Goal: Information Seeking & Learning: Learn about a topic

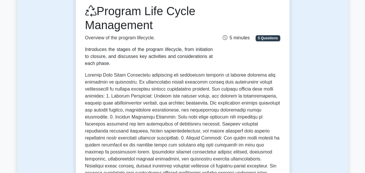
scroll to position [86, 0]
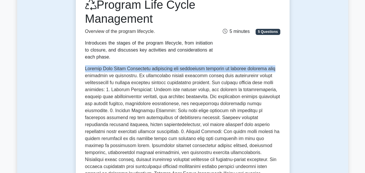
drag, startPoint x: 365, startPoint y: 58, endPoint x: 365, endPoint y: 63, distance: 5.8
drag, startPoint x: 365, startPoint y: 63, endPoint x: 345, endPoint y: 70, distance: 20.7
click at [345, 70] on div "Test Flashcards Program Life Cycle Management Overview of the program lifecycle…" at bounding box center [182, 154] width 331 height 392
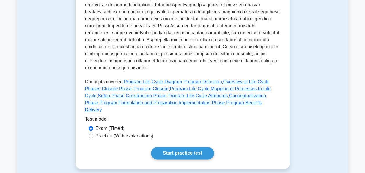
scroll to position [251, 0]
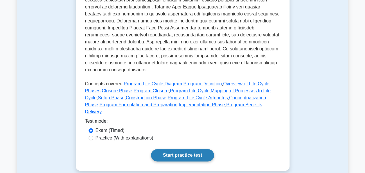
click at [194, 149] on link "Start practice test" at bounding box center [182, 155] width 63 height 12
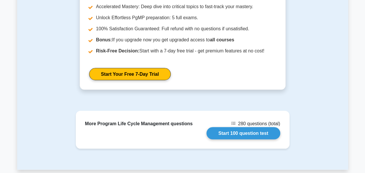
scroll to position [482, 0]
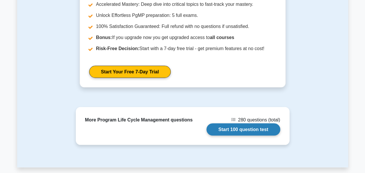
click at [248, 123] on link "Start 100 question test" at bounding box center [244, 129] width 74 height 12
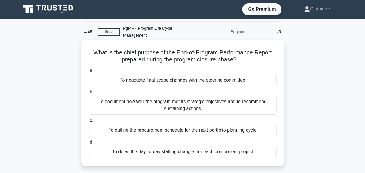
click at [181, 98] on div "To document how well the program met its strategic objectives and to recommend …" at bounding box center [183, 104] width 188 height 19
click at [89, 94] on input "b. To document how well the program met its strategic objectives and to recomme…" at bounding box center [89, 92] width 0 height 4
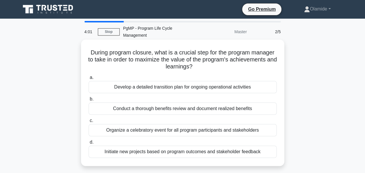
click at [197, 103] on div "Conduct a thorough benefits review and document realized benefits" at bounding box center [183, 108] width 188 height 12
click at [89, 101] on input "b. Conduct a thorough benefits review and document realized benefits" at bounding box center [89, 99] width 0 height 4
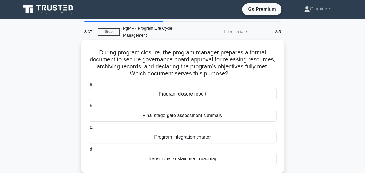
click at [164, 89] on div "Program closure report" at bounding box center [183, 94] width 188 height 12
click at [89, 86] on input "a. Program closure report" at bounding box center [89, 85] width 0 height 4
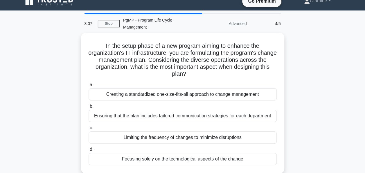
scroll to position [8, 0]
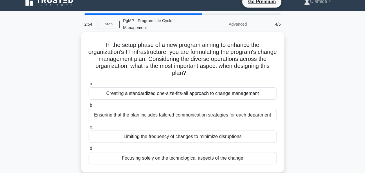
click at [245, 109] on div "Ensuring that the plan includes tailored communication strategies for each depa…" at bounding box center [183, 115] width 188 height 12
click at [89, 107] on input "b. Ensuring that the plan includes tailored communication strategies for each d…" at bounding box center [89, 105] width 0 height 4
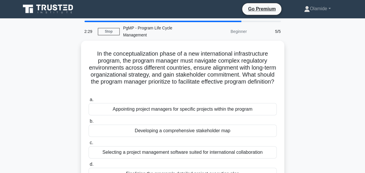
scroll to position [0, 0]
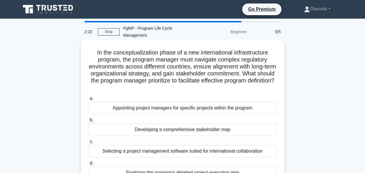
click at [248, 123] on div "Developing a comprehensive stakeholder map" at bounding box center [183, 129] width 188 height 12
click at [89, 120] on input "b. Developing a comprehensive stakeholder map" at bounding box center [89, 120] width 0 height 4
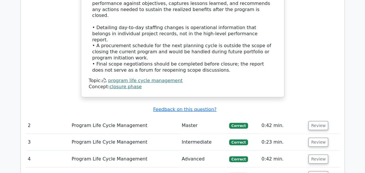
scroll to position [643, 0]
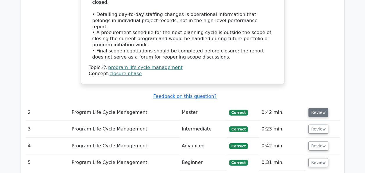
click at [315, 108] on button "Review" at bounding box center [319, 112] width 20 height 9
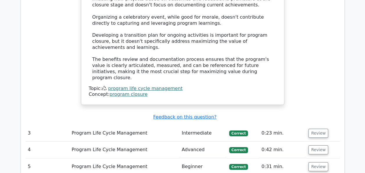
scroll to position [976, 0]
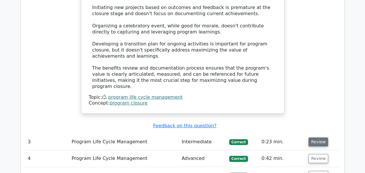
click at [317, 137] on button "Review" at bounding box center [319, 141] width 20 height 9
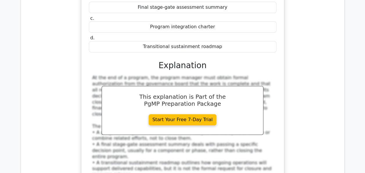
scroll to position [1202, 0]
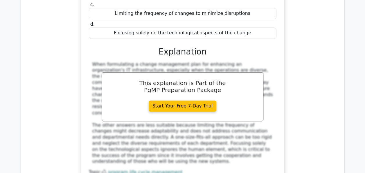
scroll to position [1557, 0]
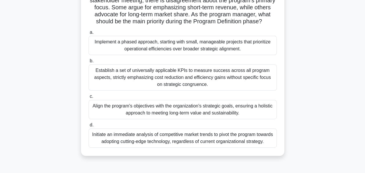
scroll to position [75, 0]
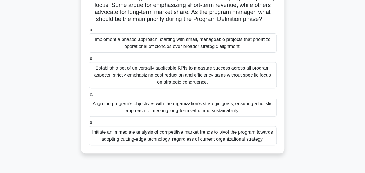
click at [265, 112] on div "Align the program's objectives with the organization's strategic goals, ensurin…" at bounding box center [183, 106] width 188 height 19
click at [89, 96] on input "c. Align the program's objectives with the organization's strategic goals, ensu…" at bounding box center [89, 94] width 0 height 4
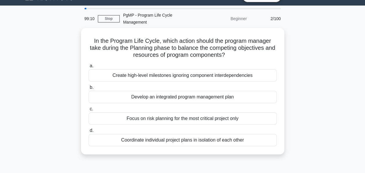
scroll to position [0, 0]
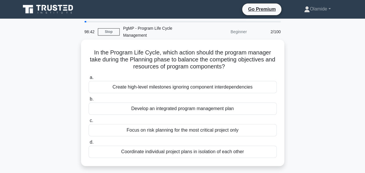
click at [237, 105] on div "Develop an integrated program management plan" at bounding box center [183, 108] width 188 height 12
click at [89, 101] on input "b. Develop an integrated program management plan" at bounding box center [89, 99] width 0 height 4
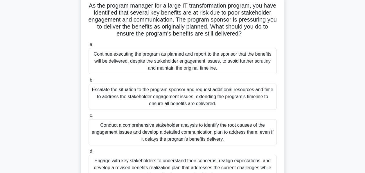
scroll to position [47, 0]
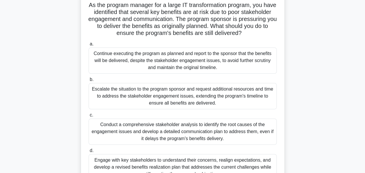
click at [266, 162] on div "Engage with key stakeholders to understand their concerns, realign expectations…" at bounding box center [183, 167] width 188 height 26
click at [89, 152] on input "d. Engage with key stakeholders to understand their concerns, realign expectati…" at bounding box center [89, 150] width 0 height 4
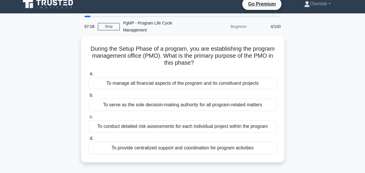
scroll to position [0, 0]
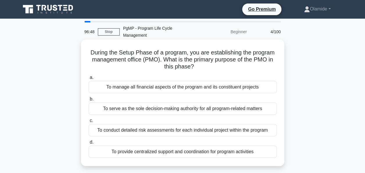
click at [254, 145] on div "To provide centralized support and coordination for program activities" at bounding box center [183, 151] width 188 height 12
click at [89, 144] on input "d. To provide centralized support and coordination for program activities" at bounding box center [89, 142] width 0 height 4
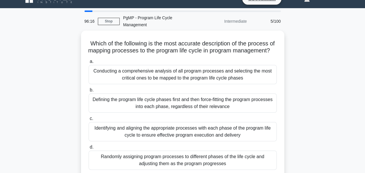
scroll to position [11, 0]
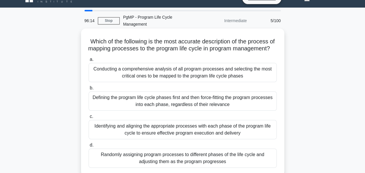
click at [212, 133] on div "Identifying and aligning the appropriate processes with each phase of the progr…" at bounding box center [183, 129] width 188 height 19
click at [89, 118] on input "c. Identifying and aligning the appropriate processes with each phase of the pr…" at bounding box center [89, 116] width 0 height 4
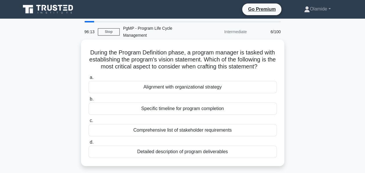
scroll to position [0, 0]
click at [254, 89] on div "Alignment with organizational strategy" at bounding box center [183, 87] width 188 height 12
click at [89, 79] on input "a. Alignment with organizational strategy" at bounding box center [89, 78] width 0 height 4
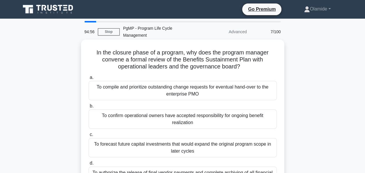
click at [235, 113] on div "To confirm operational owners have accepted responsibility for ongoing benefit …" at bounding box center [183, 118] width 188 height 19
click at [89, 108] on input "b. To confirm operational owners have accepted responsibility for ongoing benef…" at bounding box center [89, 106] width 0 height 4
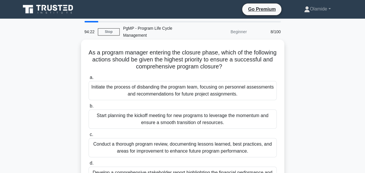
click at [219, 144] on div "Conduct a thorough program review, documenting lessons learned, best practices,…" at bounding box center [183, 147] width 188 height 19
click at [89, 136] on input "c. Conduct a thorough program review, documenting lessons learned, best practic…" at bounding box center [89, 134] width 0 height 4
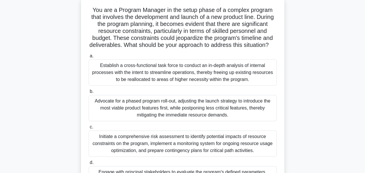
scroll to position [44, 0]
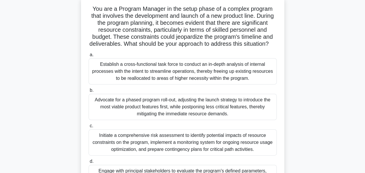
click at [261, 112] on div "Advocate for a phased program roll-out, adjusting the launch strategy to introd…" at bounding box center [183, 107] width 188 height 26
click at [89, 92] on input "b. Advocate for a phased program roll-out, adjusting the launch strategy to int…" at bounding box center [89, 90] width 0 height 4
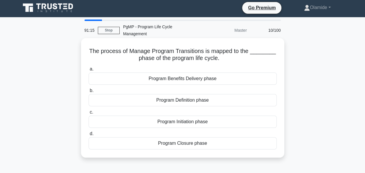
scroll to position [0, 0]
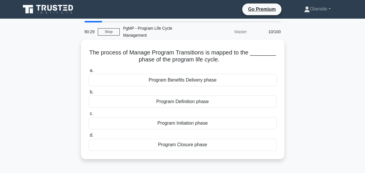
click at [203, 139] on div "Program Closure phase" at bounding box center [183, 144] width 188 height 12
click at [89, 137] on input "d. Program Closure phase" at bounding box center [89, 135] width 0 height 4
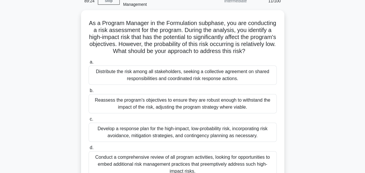
scroll to position [24, 0]
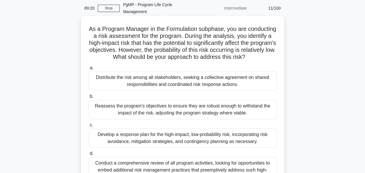
click at [259, 129] on div "Develop a response plan for the high-impact, low-probability risk, incorporatin…" at bounding box center [183, 137] width 188 height 19
click at [89, 127] on input "c. Develop a response plan for the high-impact, low-probability risk, incorpora…" at bounding box center [89, 125] width 0 height 4
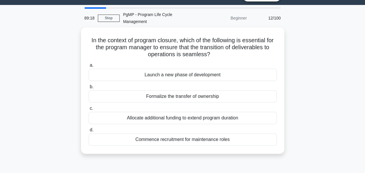
scroll to position [0, 0]
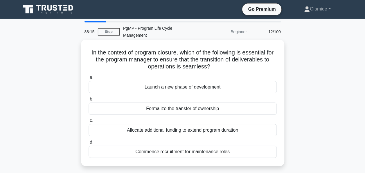
click at [232, 102] on div "Formalize the transfer of ownership" at bounding box center [183, 108] width 188 height 12
click at [89, 98] on input "b. Formalize the transfer of ownership" at bounding box center [89, 99] width 0 height 4
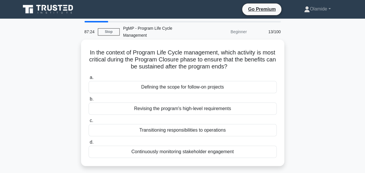
click at [238, 124] on div "Transitioning responsibilities to operations" at bounding box center [183, 130] width 188 height 12
click at [89, 122] on input "c. Transitioning responsibilities to operations" at bounding box center [89, 121] width 0 height 4
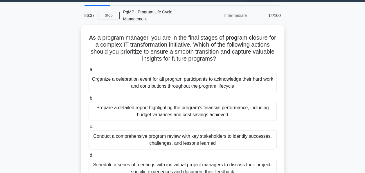
scroll to position [17, 0]
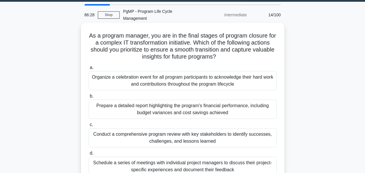
click at [259, 131] on div "Conduct a comprehensive program review with key stakeholders to identify succes…" at bounding box center [183, 137] width 188 height 19
click at [89, 126] on input "c. Conduct a comprehensive program review with key stakeholders to identify suc…" at bounding box center [89, 125] width 0 height 4
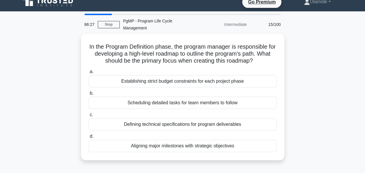
scroll to position [0, 0]
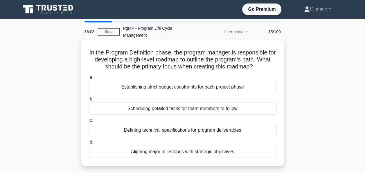
click at [247, 145] on div "Aligning major milestones with strategic objectives" at bounding box center [183, 151] width 188 height 12
click at [89, 143] on input "d. Aligning major milestones with strategic objectives" at bounding box center [89, 142] width 0 height 4
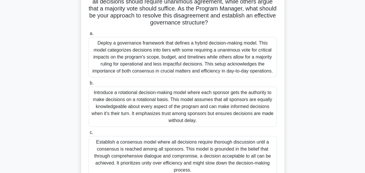
scroll to position [80, 0]
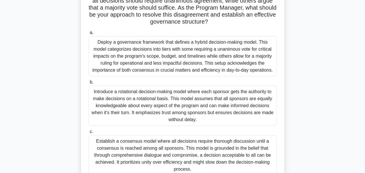
click at [234, 58] on div "Deploy a governance framework that defines a hybrid decision-making model. This…" at bounding box center [183, 56] width 188 height 40
click at [89, 35] on input "a. Deploy a governance framework that defines a hybrid decision-making model. T…" at bounding box center [89, 33] width 0 height 4
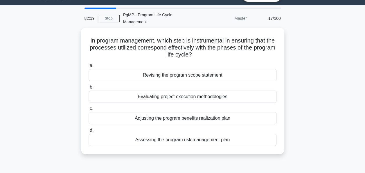
scroll to position [14, 0]
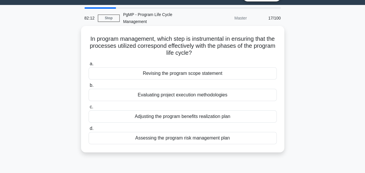
click at [217, 89] on div "Evaluating project execution methodologies" at bounding box center [183, 95] width 188 height 12
click at [89, 87] on input "b. Evaluating project execution methodologies" at bounding box center [89, 85] width 0 height 4
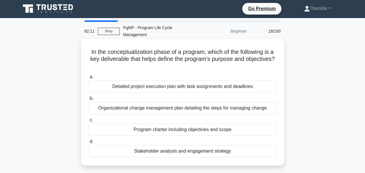
scroll to position [0, 0]
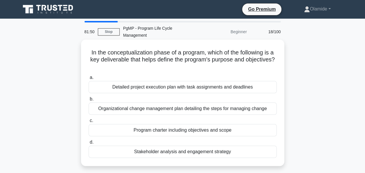
click at [207, 124] on div "Program charter including objectives and scope" at bounding box center [183, 130] width 188 height 12
click at [89, 122] on input "c. Program charter including objectives and scope" at bounding box center [89, 121] width 0 height 4
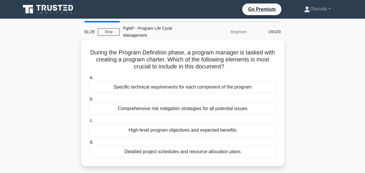
click at [174, 125] on div "High-level program objectives and expected benefits" at bounding box center [183, 130] width 188 height 12
click at [89, 122] on input "c. High-level program objectives and expected benefits" at bounding box center [89, 121] width 0 height 4
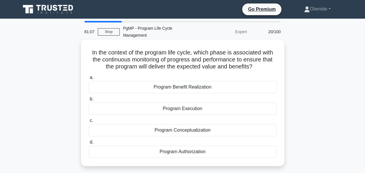
click at [202, 103] on div "Program Execution" at bounding box center [183, 108] width 188 height 12
click at [89, 101] on input "b. Program Execution" at bounding box center [89, 99] width 0 height 4
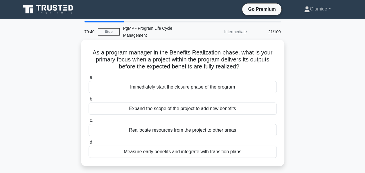
click at [236, 124] on div "Reallocate resources from the project to other areas" at bounding box center [183, 130] width 188 height 12
click at [89, 122] on input "c. Reallocate resources from the project to other areas" at bounding box center [89, 121] width 0 height 4
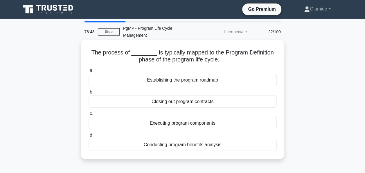
click at [221, 74] on div "Establishing the program roadmap" at bounding box center [183, 80] width 188 height 12
click at [89, 72] on input "a. Establishing the program roadmap" at bounding box center [89, 71] width 0 height 4
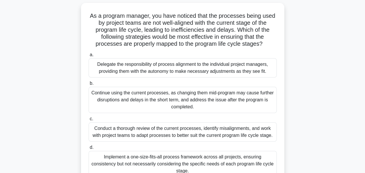
scroll to position [42, 0]
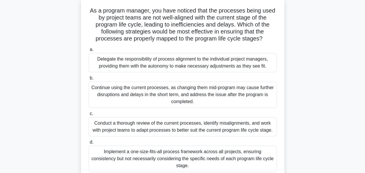
click at [214, 121] on div "Conduct a thorough review of the current processes, identify misalignments, and…" at bounding box center [183, 126] width 188 height 19
click at [89, 115] on input "c. Conduct a thorough review of the current processes, identify misalignments, …" at bounding box center [89, 114] width 0 height 4
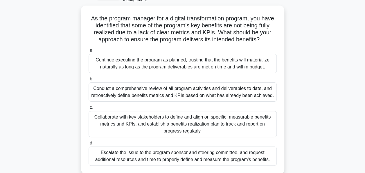
scroll to position [38, 0]
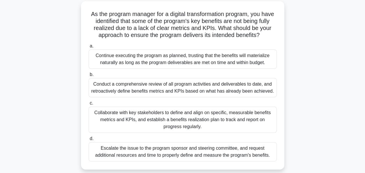
click at [257, 107] on div "Collaborate with key stakeholders to define and align on specific, measurable b…" at bounding box center [183, 119] width 188 height 26
click at [89, 105] on input "c. Collaborate with key stakeholders to define and align on specific, measurabl…" at bounding box center [89, 103] width 0 height 4
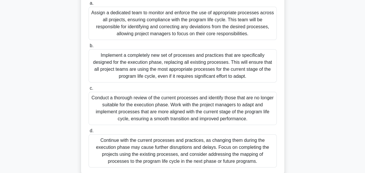
scroll to position [112, 0]
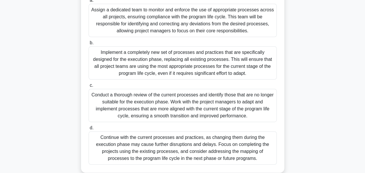
click at [239, 104] on div "Conduct a thorough review of the current processes and identify those that are …" at bounding box center [183, 105] width 188 height 33
click at [89, 87] on input "c. Conduct a thorough review of the current processes and identify those that a…" at bounding box center [89, 85] width 0 height 4
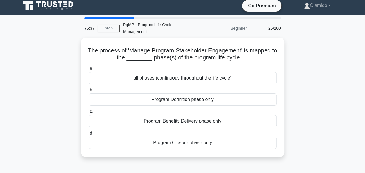
scroll to position [0, 0]
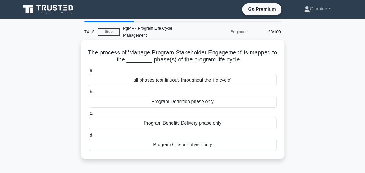
click at [198, 74] on div "all phases (continuous throughout the life cycle)" at bounding box center [183, 80] width 188 height 12
click at [89, 72] on input "a. all phases (continuous throughout the life cycle)" at bounding box center [89, 71] width 0 height 4
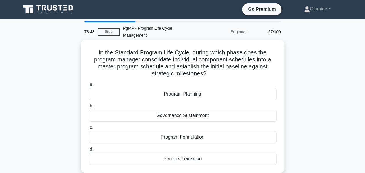
click at [180, 88] on div "Program Planning" at bounding box center [183, 94] width 188 height 12
click at [89, 86] on input "a. Program Planning" at bounding box center [89, 85] width 0 height 4
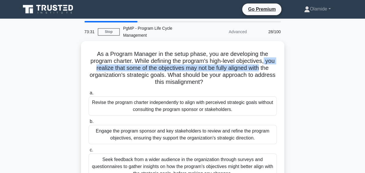
drag, startPoint x: 365, startPoint y: 52, endPoint x: 365, endPoint y: 61, distance: 8.4
click at [365, 61] on html "Go Premium Olamide" at bounding box center [182, 157] width 365 height 314
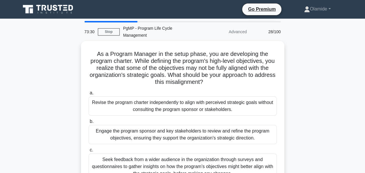
drag, startPoint x: 365, startPoint y: 61, endPoint x: 332, endPoint y: 67, distance: 33.4
click at [332, 67] on div "As a Program Manager in the setup phase, you are developing the program charter…" at bounding box center [182, 135] width 331 height 189
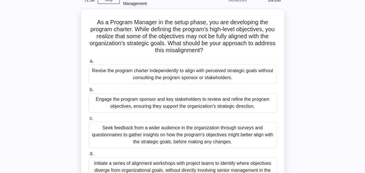
scroll to position [32, 0]
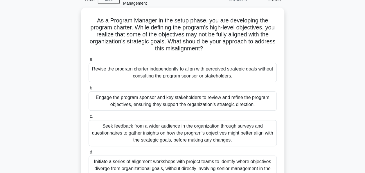
click at [236, 95] on div "Engage the program sponsor and key stakeholders to review and refine the progra…" at bounding box center [183, 100] width 188 height 19
click at [89, 90] on input "b. Engage the program sponsor and key stakeholders to review and refine the pro…" at bounding box center [89, 88] width 0 height 4
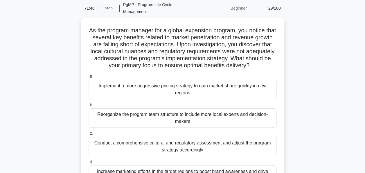
scroll to position [24, 0]
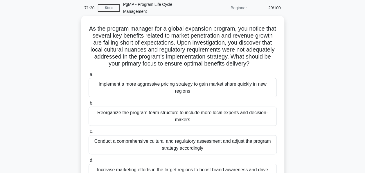
click at [254, 143] on div "Conduct a comprehensive cultural and regulatory assessment and adjust the progr…" at bounding box center [183, 144] width 188 height 19
click at [89, 133] on input "c. Conduct a comprehensive cultural and regulatory assessment and adjust the pr…" at bounding box center [89, 132] width 0 height 4
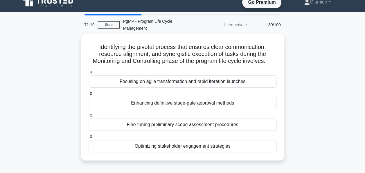
scroll to position [0, 0]
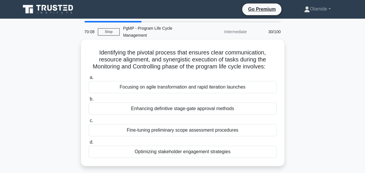
click at [252, 147] on div "Optimizing stakeholder engagement strategies" at bounding box center [183, 151] width 188 height 12
click at [89, 144] on input "d. Optimizing stakeholder engagement strategies" at bounding box center [89, 142] width 0 height 4
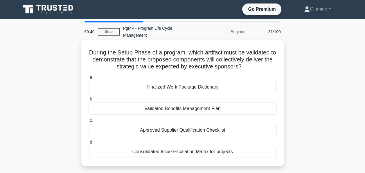
click at [230, 102] on div "Validated Benefits Management Plan" at bounding box center [183, 108] width 188 height 12
click at [89, 101] on input "b. Validated Benefits Management Plan" at bounding box center [89, 99] width 0 height 4
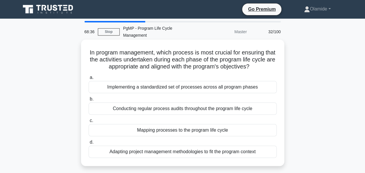
click at [233, 127] on div "Mapping processes to the program life cycle" at bounding box center [183, 130] width 188 height 12
click at [89, 122] on input "c. Mapping processes to the program life cycle" at bounding box center [89, 121] width 0 height 4
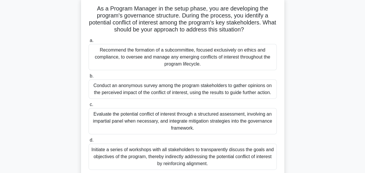
scroll to position [46, 0]
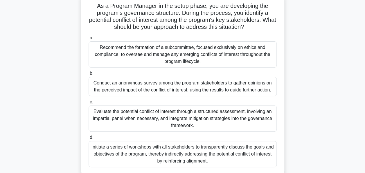
click at [203, 147] on div "Initiate a series of workshops with all stakeholders to transparently discuss t…" at bounding box center [183, 154] width 188 height 26
click at [89, 139] on input "d. Initiate a series of workshops with all stakeholders to transparently discus…" at bounding box center [89, 137] width 0 height 4
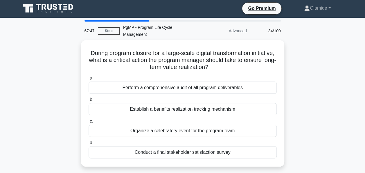
scroll to position [0, 0]
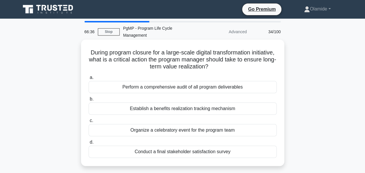
click at [241, 102] on div "Establish a benefits realization tracking mechanism" at bounding box center [183, 108] width 188 height 12
click at [89, 100] on input "b. Establish a benefits realization tracking mechanism" at bounding box center [89, 99] width 0 height 4
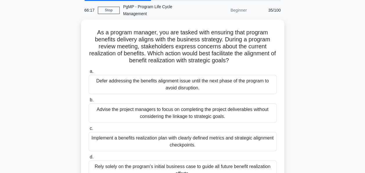
scroll to position [22, 0]
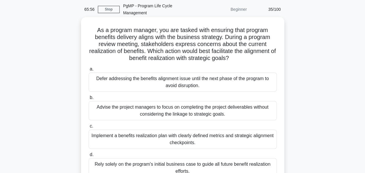
click at [198, 132] on div "Implement a benefits realization plan with clearly defined metrics and strategi…" at bounding box center [183, 138] width 188 height 19
click at [89, 128] on input "c. Implement a benefits realization plan with clearly defined metrics and strat…" at bounding box center [89, 126] width 0 height 4
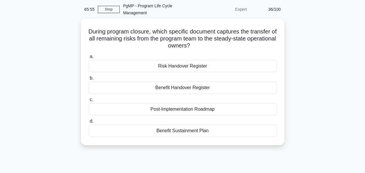
scroll to position [0, 0]
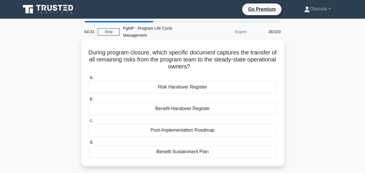
click at [198, 83] on div "Risk Handover Register" at bounding box center [183, 87] width 188 height 12
click at [89, 79] on input "a. Risk Handover Register" at bounding box center [89, 78] width 0 height 4
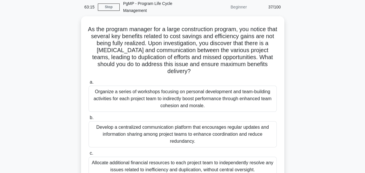
scroll to position [25, 0]
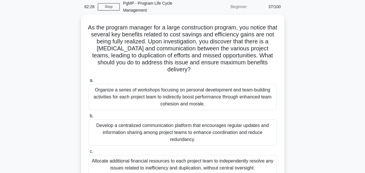
click at [186, 122] on div "Develop a centralized communication platform that encourages regular updates an…" at bounding box center [183, 132] width 188 height 26
click at [89, 118] on input "b. Develop a centralized communication platform that encourages regular updates…" at bounding box center [89, 116] width 0 height 4
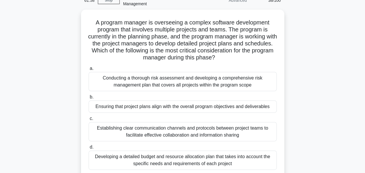
scroll to position [31, 0]
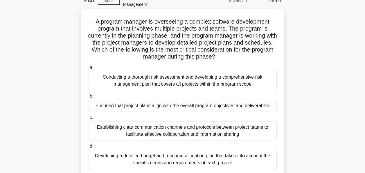
click at [263, 99] on div "Ensuring that project plans align with the overall program objectives and deliv…" at bounding box center [183, 105] width 188 height 12
click at [89, 98] on input "b. Ensuring that project plans align with the overall program objectives and de…" at bounding box center [89, 96] width 0 height 4
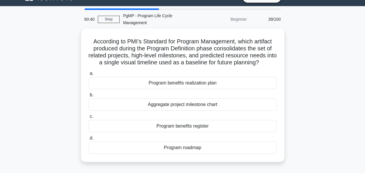
scroll to position [0, 0]
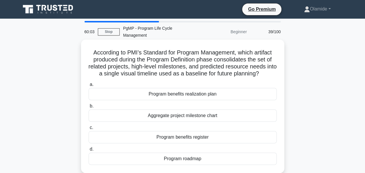
click at [196, 152] on div "Program roadmap" at bounding box center [183, 158] width 188 height 12
click at [89, 151] on input "d. Program roadmap" at bounding box center [89, 149] width 0 height 4
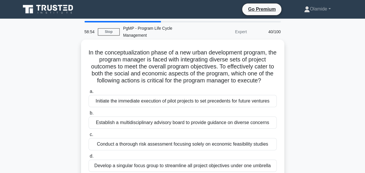
click at [181, 116] on div "Establish a multidisciplinary advisory board to provide guidance on diverse con…" at bounding box center [183, 122] width 188 height 12
click at [89, 115] on input "b. Establish a multidisciplinary advisory board to provide guidance on diverse …" at bounding box center [89, 113] width 0 height 4
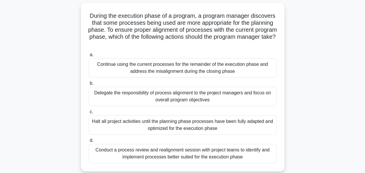
scroll to position [39, 0]
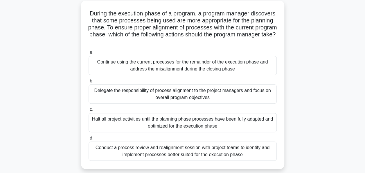
click at [252, 151] on div "Conduct a process review and realignment session with project teams to identify…" at bounding box center [183, 150] width 188 height 19
click at [89, 140] on input "d. Conduct a process review and realignment session with project teams to ident…" at bounding box center [89, 138] width 0 height 4
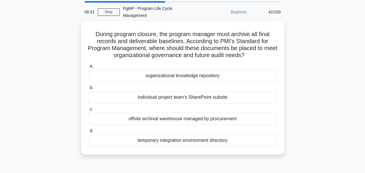
scroll to position [0, 0]
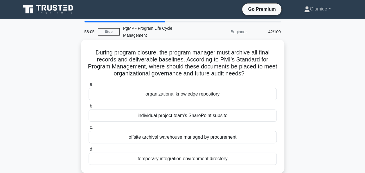
click at [218, 92] on div "organizational knowledge repository" at bounding box center [183, 94] width 188 height 12
click at [89, 86] on input "a. organizational knowledge repository" at bounding box center [89, 85] width 0 height 4
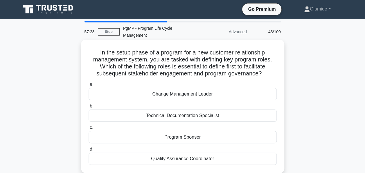
click at [202, 133] on div "Program Sponsor" at bounding box center [183, 137] width 188 height 12
click at [89, 129] on input "c. Program Sponsor" at bounding box center [89, 127] width 0 height 4
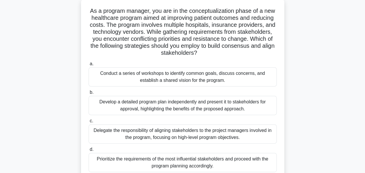
scroll to position [43, 0]
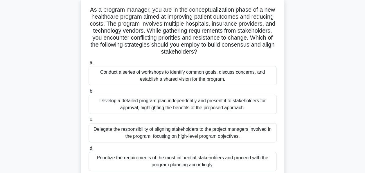
click at [228, 70] on div "Conduct a series of workshops to identify common goals, discuss concerns, and e…" at bounding box center [183, 75] width 188 height 19
click at [89, 64] on input "a. Conduct a series of workshops to identify common goals, discuss concerns, an…" at bounding box center [89, 63] width 0 height 4
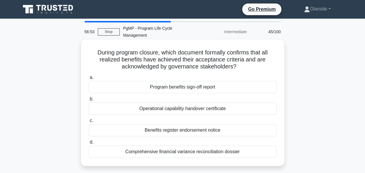
scroll to position [0, 0]
click at [207, 81] on div "Program benefits sign-off report" at bounding box center [183, 87] width 188 height 12
click at [89, 79] on input "a. Program benefits sign-off report" at bounding box center [89, 78] width 0 height 4
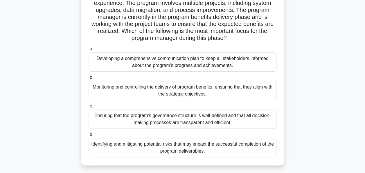
scroll to position [66, 0]
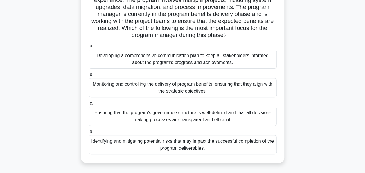
click at [208, 86] on div "Monitoring and controlling the delivery of program benefits, ensuring that they…" at bounding box center [183, 87] width 188 height 19
click at [89, 76] on input "b. Monitoring and controlling the delivery of program benefits, ensuring that t…" at bounding box center [89, 75] width 0 height 4
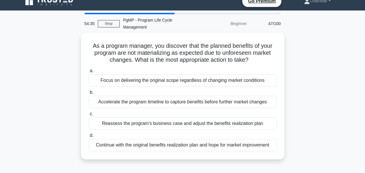
scroll to position [0, 0]
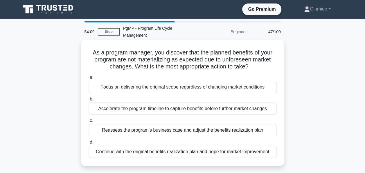
click at [237, 124] on div "Reassess the program's business case and adjust the benefits realization plan" at bounding box center [183, 130] width 188 height 12
click at [89, 121] on input "c. Reassess the program's business case and adjust the benefits realization plan" at bounding box center [89, 121] width 0 height 4
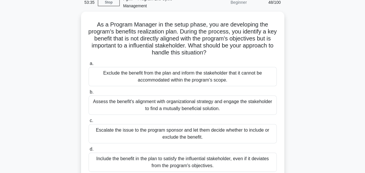
scroll to position [30, 0]
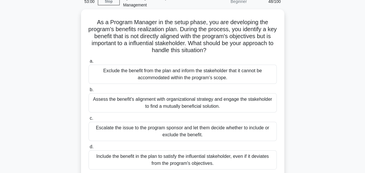
click at [231, 98] on div "Assess the benefit's alignment with organizational strategy and engage the stak…" at bounding box center [183, 102] width 188 height 19
click at [89, 92] on input "b. Assess the benefit's alignment with organizational strategy and engage the s…" at bounding box center [89, 90] width 0 height 4
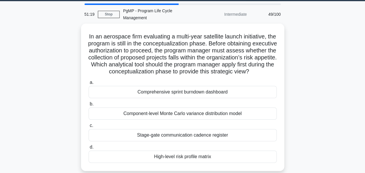
scroll to position [18, 0]
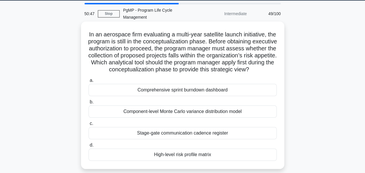
click at [228, 155] on div "High-level risk profile matrix" at bounding box center [183, 154] width 188 height 12
click at [89, 147] on input "d. High-level risk profile matrix" at bounding box center [89, 145] width 0 height 4
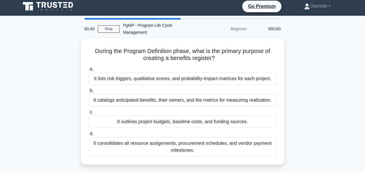
scroll to position [0, 0]
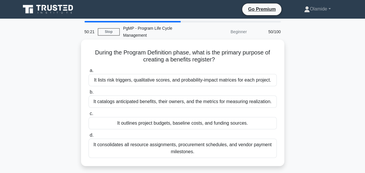
click at [230, 95] on div "It catalogs anticipated benefits, their owners, and the metrics for measuring r…" at bounding box center [183, 101] width 188 height 12
click at [89, 94] on input "b. It catalogs anticipated benefits, their owners, and the metrics for measurin…" at bounding box center [89, 92] width 0 height 4
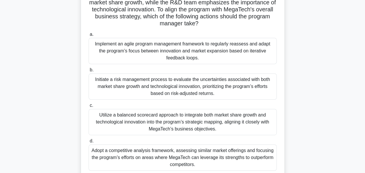
scroll to position [87, 0]
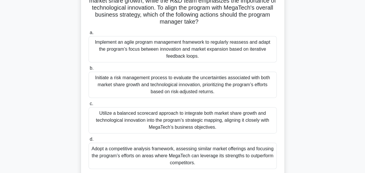
click at [232, 109] on div "Utilize a balanced scorecard approach to integrate both market share growth and…" at bounding box center [183, 120] width 188 height 26
click at [89, 105] on input "c. Utilize a balanced scorecard approach to integrate both market share growth …" at bounding box center [89, 104] width 0 height 4
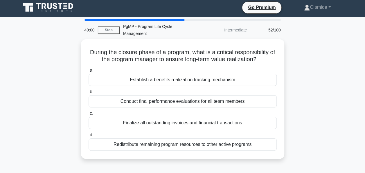
scroll to position [0, 0]
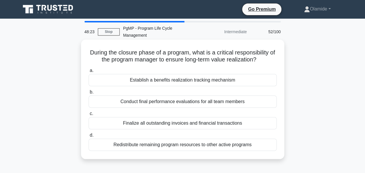
click at [232, 74] on div "Establish a benefits realization tracking mechanism" at bounding box center [183, 80] width 188 height 12
click at [89, 72] on input "a. Establish a benefits realization tracking mechanism" at bounding box center [89, 71] width 0 height 4
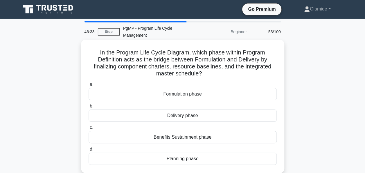
click at [187, 153] on div "Planning phase" at bounding box center [183, 158] width 188 height 12
click at [89, 151] on input "d. Planning phase" at bounding box center [89, 149] width 0 height 4
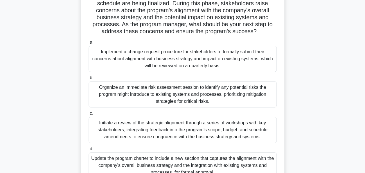
scroll to position [73, 0]
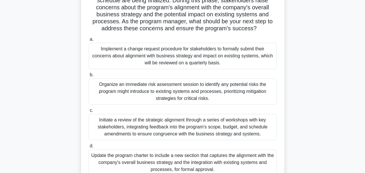
click at [199, 122] on div "Initiate a review of the strategic alignment through a series of workshops with…" at bounding box center [183, 127] width 188 height 26
click at [89, 112] on input "c. Initiate a review of the strategic alignment through a series of workshops w…" at bounding box center [89, 110] width 0 height 4
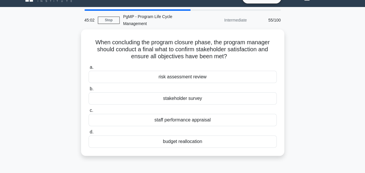
scroll to position [0, 0]
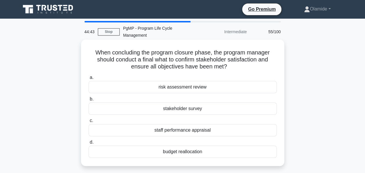
click at [224, 105] on div "stakeholder survey" at bounding box center [183, 108] width 188 height 12
click at [89, 101] on input "b. stakeholder survey" at bounding box center [89, 99] width 0 height 4
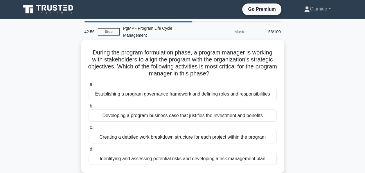
click at [185, 90] on div "Establishing a program governance framework and defining roles and responsibili…" at bounding box center [183, 94] width 188 height 12
click at [89, 86] on input "a. Establishing a program governance framework and defining roles and responsib…" at bounding box center [89, 85] width 0 height 4
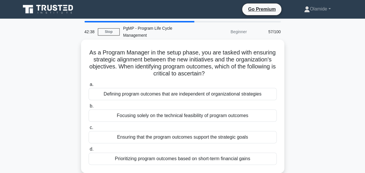
click at [254, 132] on div "Ensuring that the program outcomes support the strategic goals" at bounding box center [183, 137] width 188 height 12
click at [89, 129] on input "c. Ensuring that the program outcomes support the strategic goals" at bounding box center [89, 127] width 0 height 4
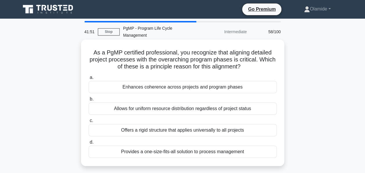
click at [227, 81] on div "Enhances coherence across projects and program phases" at bounding box center [183, 87] width 188 height 12
click at [89, 79] on input "a. Enhances coherence across projects and program phases" at bounding box center [89, 78] width 0 height 4
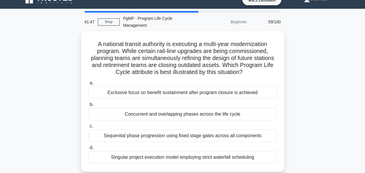
scroll to position [10, 0]
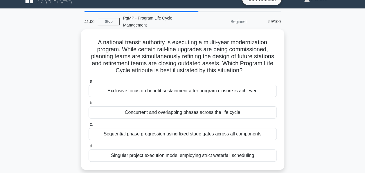
click at [174, 107] on div "Concurrent and overlapping phases across the life cycle" at bounding box center [183, 112] width 188 height 12
click at [89, 105] on input "b. Concurrent and overlapping phases across the life cycle" at bounding box center [89, 103] width 0 height 4
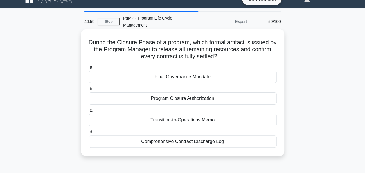
scroll to position [0, 0]
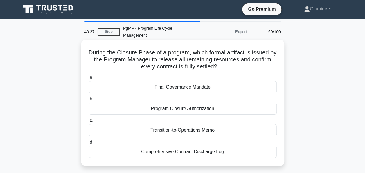
click at [238, 104] on div "Program Closure Authorization" at bounding box center [183, 108] width 188 height 12
click at [89, 101] on input "b. Program Closure Authorization" at bounding box center [89, 99] width 0 height 4
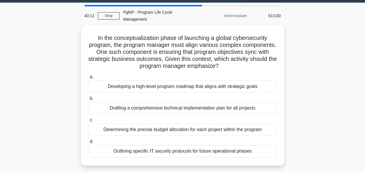
scroll to position [16, 0]
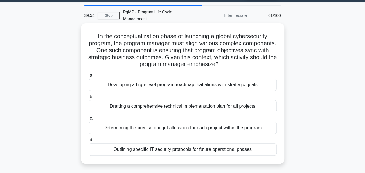
click at [236, 78] on div "Developing a high-level program roadmap that aligns with strategic goals" at bounding box center [183, 84] width 188 height 12
click at [89, 77] on input "a. Developing a high-level program roadmap that aligns with strategic goals" at bounding box center [89, 75] width 0 height 4
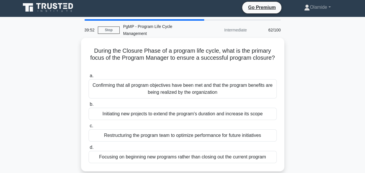
scroll to position [0, 0]
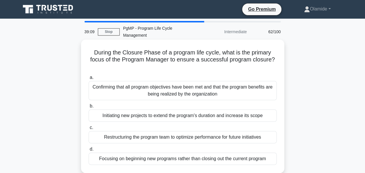
click at [189, 85] on div "Confirming that all program objectives have been met and that the program benef…" at bounding box center [183, 90] width 188 height 19
click at [89, 79] on input "a. Confirming that all program objectives have been met and that the program be…" at bounding box center [89, 78] width 0 height 4
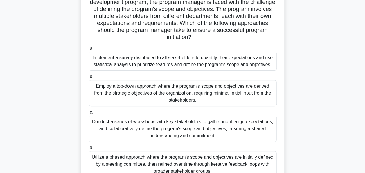
scroll to position [59, 0]
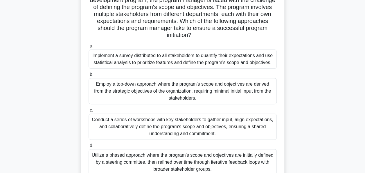
click at [194, 122] on div "Conduct a series of workshops with key stakeholders to gather input, align expe…" at bounding box center [183, 126] width 188 height 26
click at [89, 112] on input "c. Conduct a series of workshops with key stakeholders to gather input, align e…" at bounding box center [89, 110] width 0 height 4
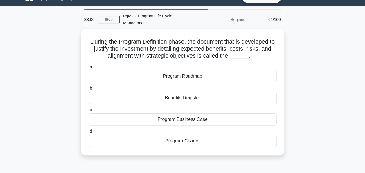
scroll to position [0, 0]
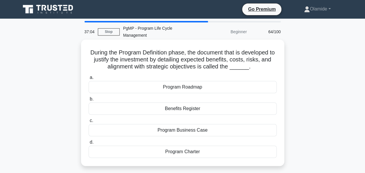
click at [242, 145] on div "Program Charter" at bounding box center [183, 151] width 188 height 12
click at [89, 144] on input "d. Program Charter" at bounding box center [89, 142] width 0 height 4
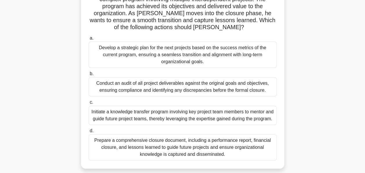
scroll to position [59, 0]
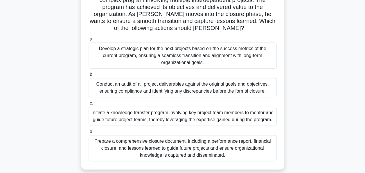
click at [227, 153] on div "Prepare a comprehensive closure document, including a performance report, finan…" at bounding box center [183, 148] width 188 height 26
click at [89, 133] on input "d. Prepare a comprehensive closure document, including a performance report, fi…" at bounding box center [89, 132] width 0 height 4
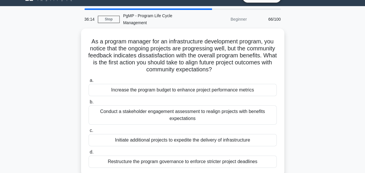
scroll to position [14, 0]
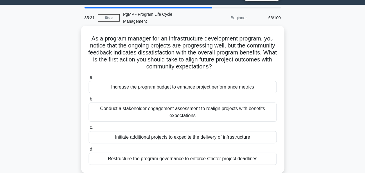
click at [237, 106] on div "Conduct a stakeholder engagement assessment to realign projects with benefits e…" at bounding box center [183, 111] width 188 height 19
click at [89, 101] on input "b. Conduct a stakeholder engagement assessment to realign projects with benefit…" at bounding box center [89, 99] width 0 height 4
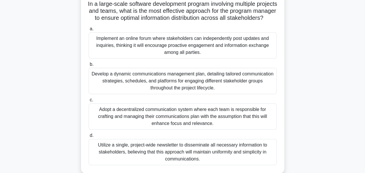
scroll to position [51, 0]
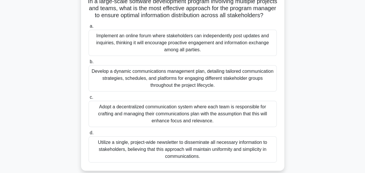
click at [253, 84] on div "Develop a dynamic communications management plan, detailing tailored communicat…" at bounding box center [183, 78] width 188 height 26
click at [89, 64] on input "b. Develop a dynamic communications management plan, detailing tailored communi…" at bounding box center [89, 62] width 0 height 4
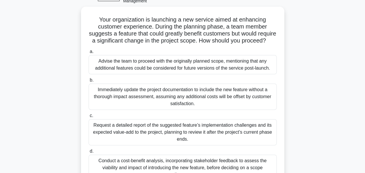
scroll to position [34, 0]
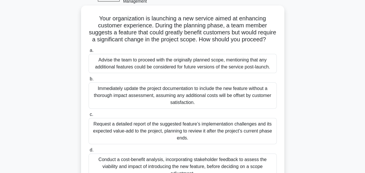
click at [218, 165] on div "Conduct a cost-benefit analysis, incorporating stakeholder feedback to assess t…" at bounding box center [183, 166] width 188 height 26
click at [89, 152] on input "d. Conduct a cost-benefit analysis, incorporating stakeholder feedback to asses…" at bounding box center [89, 150] width 0 height 4
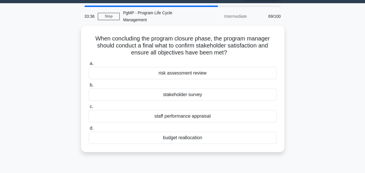
scroll to position [0, 0]
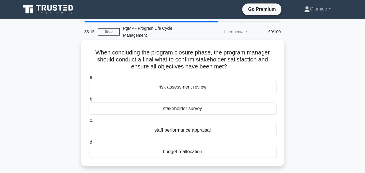
click at [205, 102] on div "stakeholder survey" at bounding box center [183, 108] width 188 height 12
click at [89, 101] on input "b. stakeholder survey" at bounding box center [89, 99] width 0 height 4
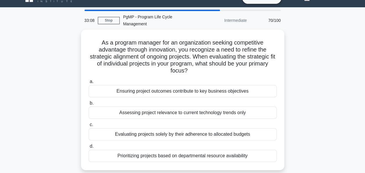
scroll to position [12, 0]
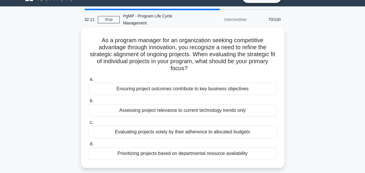
click at [240, 83] on div "Ensuring project outcomes contribute to key business objectives" at bounding box center [183, 89] width 188 height 12
click at [89, 81] on input "a. Ensuring project outcomes contribute to key business objectives" at bounding box center [89, 79] width 0 height 4
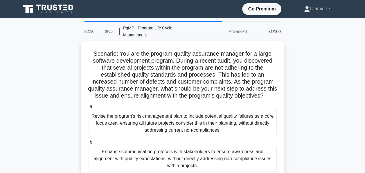
scroll to position [0, 0]
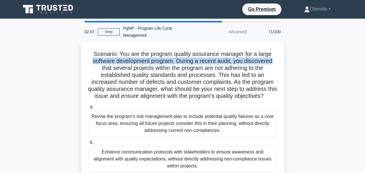
drag, startPoint x: 365, startPoint y: 47, endPoint x: 365, endPoint y: 57, distance: 9.6
click at [365, 57] on html "Go Premium Olamide" at bounding box center [182, 157] width 365 height 314
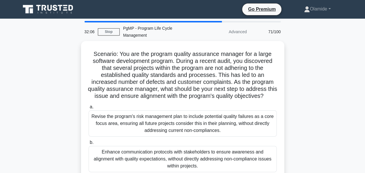
drag, startPoint x: 365, startPoint y: 57, endPoint x: 335, endPoint y: 61, distance: 31.0
click at [335, 61] on div "Scenario: You are the program quality assurance manager for a large software de…" at bounding box center [182, 146] width 331 height 210
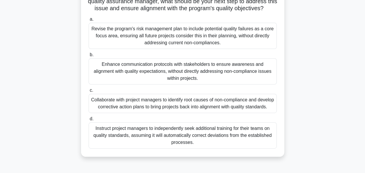
scroll to position [88, 0]
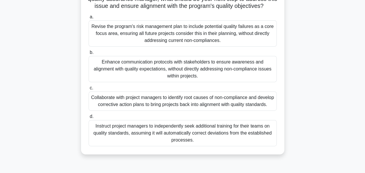
click at [250, 106] on div "Collaborate with project managers to identify root causes of non-compliance and…" at bounding box center [183, 100] width 188 height 19
click at [89, 90] on input "c. Collaborate with project managers to identify root causes of non-compliance …" at bounding box center [89, 88] width 0 height 4
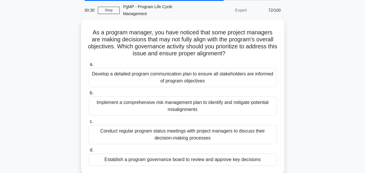
scroll to position [21, 0]
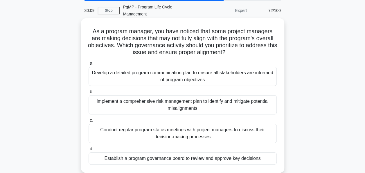
click at [237, 152] on div "Establish a program governance board to review and approve key decisions" at bounding box center [183, 158] width 188 height 12
click at [89, 150] on input "d. Establish a program governance board to review and approve key decisions" at bounding box center [89, 149] width 0 height 4
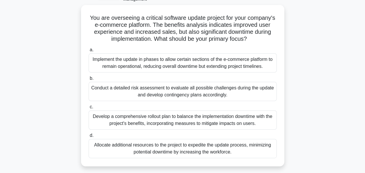
scroll to position [37, 0]
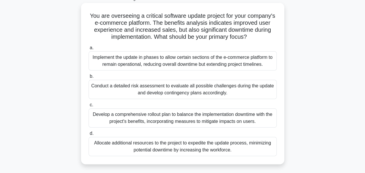
click at [239, 123] on div "Develop a comprehensive rollout plan to balance the implementation downtime wit…" at bounding box center [183, 117] width 188 height 19
click at [89, 107] on input "c. Develop a comprehensive rollout plan to balance the implementation downtime …" at bounding box center [89, 105] width 0 height 4
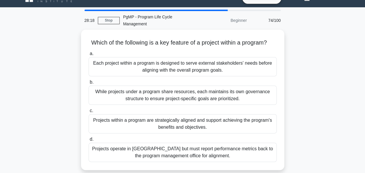
scroll to position [12, 0]
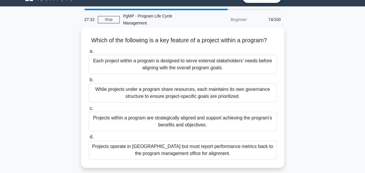
click at [247, 121] on div "Projects within a program are strategically aligned and support achieving the p…" at bounding box center [183, 121] width 188 height 19
click at [89, 110] on input "c. Projects within a program are strategically aligned and support achieving th…" at bounding box center [89, 108] width 0 height 4
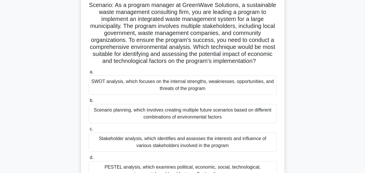
scroll to position [51, 0]
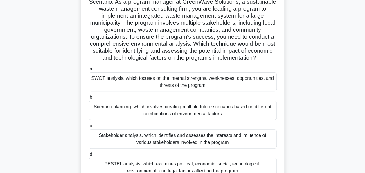
click at [241, 163] on div "PESTEL analysis, which examines political, economic, social, technological, env…" at bounding box center [183, 166] width 188 height 19
click at [89, 156] on input "d. PESTEL analysis, which examines political, economic, social, technological, …" at bounding box center [89, 154] width 0 height 4
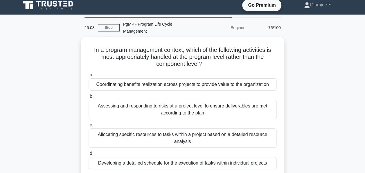
scroll to position [0, 0]
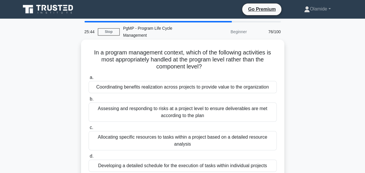
click at [221, 83] on div "Coordinating benefits realization across projects to provide value to the organ…" at bounding box center [183, 87] width 188 height 12
click at [89, 79] on input "a. Coordinating benefits realization across projects to provide value to the or…" at bounding box center [89, 78] width 0 height 4
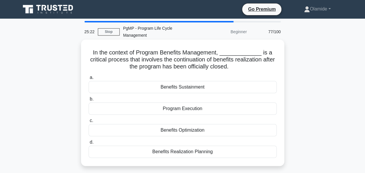
click at [194, 82] on div "Benefits Sustainment" at bounding box center [183, 87] width 188 height 12
click at [89, 79] on input "a. Benefits Sustainment" at bounding box center [89, 78] width 0 height 4
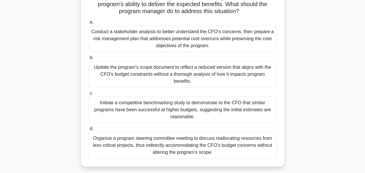
scroll to position [110, 0]
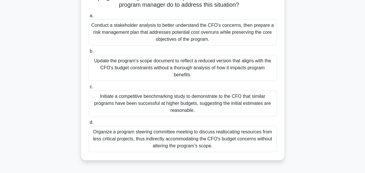
click at [227, 91] on div "Initiate a competitive benchmarking study to demonstrate to the CFO that simila…" at bounding box center [183, 103] width 188 height 26
click at [89, 89] on input "c. Initiate a competitive benchmarking study to demonstrate to the CFO that sim…" at bounding box center [89, 87] width 0 height 4
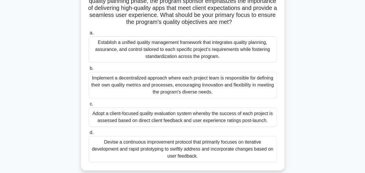
scroll to position [89, 0]
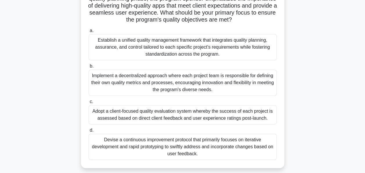
click at [196, 50] on div "Establish a unified quality management framework that integrates quality planni…" at bounding box center [183, 47] width 188 height 26
click at [89, 33] on input "a. Establish a unified quality management framework that integrates quality pla…" at bounding box center [89, 31] width 0 height 4
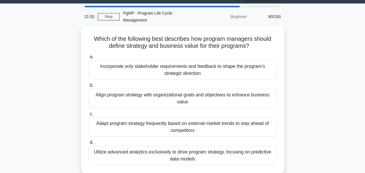
scroll to position [16, 0]
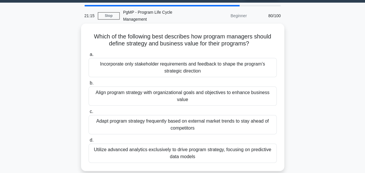
click at [193, 88] on div "Align program strategy with organizational goals and objectives to enhance busi…" at bounding box center [183, 95] width 188 height 19
click at [89, 85] on input "b. Align program strategy with organizational goals and objectives to enhance b…" at bounding box center [89, 83] width 0 height 4
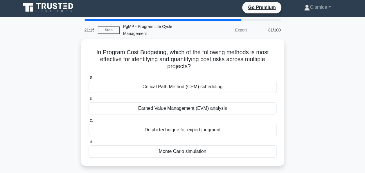
scroll to position [0, 0]
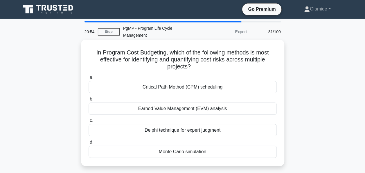
click at [180, 146] on div "Monte Carlo simulation" at bounding box center [183, 151] width 188 height 12
click at [89, 144] on input "d. Monte Carlo simulation" at bounding box center [89, 142] width 0 height 4
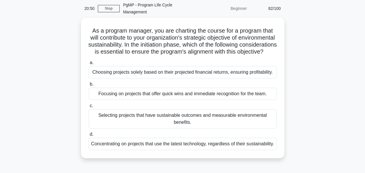
scroll to position [25, 0]
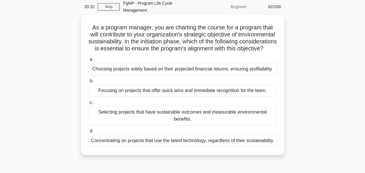
click at [234, 116] on div "Selecting projects that have sustainable outcomes and measurable environmental …" at bounding box center [183, 115] width 188 height 19
click at [89, 104] on input "c. Selecting projects that have sustainable outcomes and measurable environment…" at bounding box center [89, 103] width 0 height 4
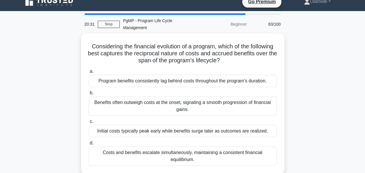
scroll to position [0, 0]
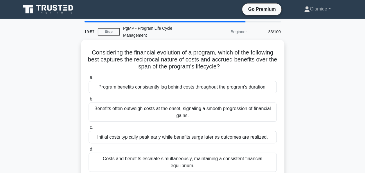
click at [217, 131] on div "Initial costs typically peak early while benefits surge later as outcomes are r…" at bounding box center [183, 137] width 188 height 12
click at [89, 129] on input "c. Initial costs typically peak early while benefits surge later as outcomes ar…" at bounding box center [89, 127] width 0 height 4
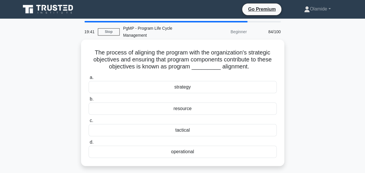
click at [212, 81] on div "strategy" at bounding box center [183, 87] width 188 height 12
click at [89, 79] on input "a. strategy" at bounding box center [89, 78] width 0 height 4
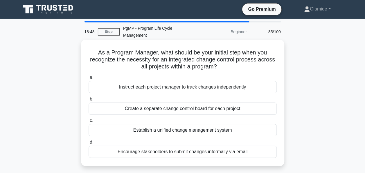
click at [200, 124] on div "Establish a unified change management system" at bounding box center [183, 130] width 188 height 12
click at [89, 122] on input "c. Establish a unified change management system" at bounding box center [89, 121] width 0 height 4
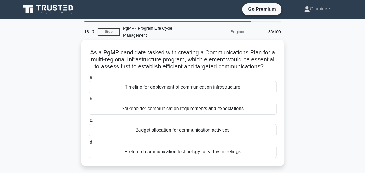
click at [186, 109] on div "Stakeholder communication requirements and expectations" at bounding box center [183, 108] width 188 height 12
click at [89, 101] on input "b. Stakeholder communication requirements and expectations" at bounding box center [89, 99] width 0 height 4
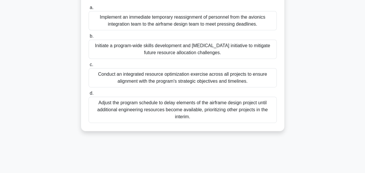
scroll to position [106, 0]
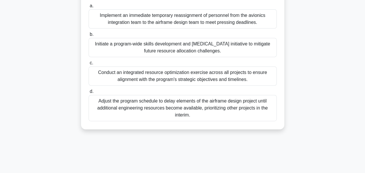
click at [248, 69] on div "Conduct an integrated resource optimization exercise across all projects to ens…" at bounding box center [183, 75] width 188 height 19
click at [89, 65] on input "c. Conduct an integrated resource optimization exercise across all projects to …" at bounding box center [89, 63] width 0 height 4
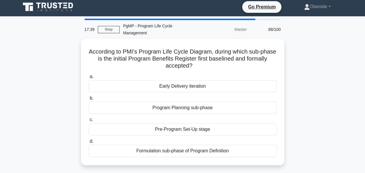
scroll to position [0, 0]
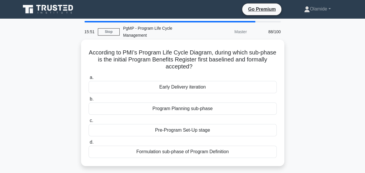
click at [211, 146] on div "Formulation sub-phase of Program Definition" at bounding box center [183, 151] width 188 height 12
click at [89, 144] on input "d. Formulation sub-phase of Program Definition" at bounding box center [89, 142] width 0 height 4
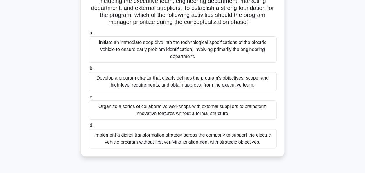
scroll to position [82, 0]
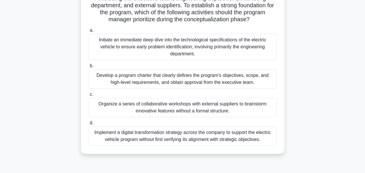
click at [231, 71] on div "Develop a program charter that clearly defines the program's objectives, scope,…" at bounding box center [183, 78] width 188 height 19
click at [89, 68] on input "b. Develop a program charter that clearly defines the program's objectives, sco…" at bounding box center [89, 66] width 0 height 4
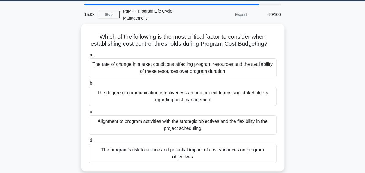
scroll to position [17, 0]
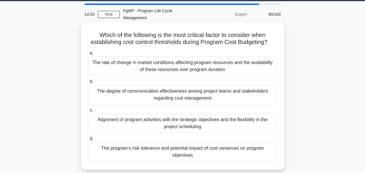
click at [243, 64] on div "The rate of change in market conditions affecting program resources and the ava…" at bounding box center [183, 65] width 188 height 19
click at [89, 55] on input "a. The rate of change in market conditions affecting program resources and the …" at bounding box center [89, 53] width 0 height 4
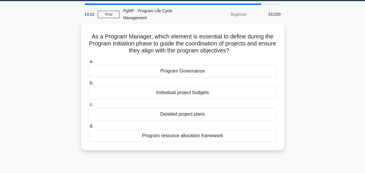
scroll to position [0, 0]
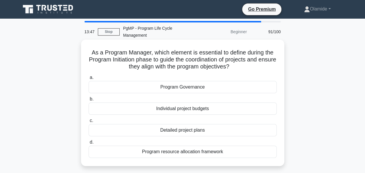
click at [185, 81] on div "Program Governance" at bounding box center [183, 87] width 188 height 12
click at [89, 79] on input "a. Program Governance" at bounding box center [89, 78] width 0 height 4
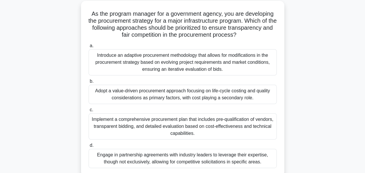
scroll to position [41, 0]
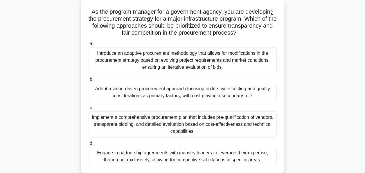
click at [166, 116] on div "Implement a comprehensive procurement plan that includes pre-qualification of v…" at bounding box center [183, 124] width 188 height 26
click at [89, 110] on input "c. Implement a comprehensive procurement plan that includes pre-qualification o…" at bounding box center [89, 108] width 0 height 4
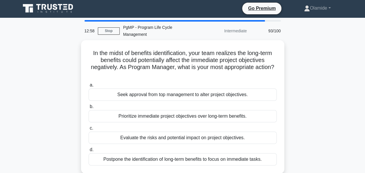
scroll to position [0, 0]
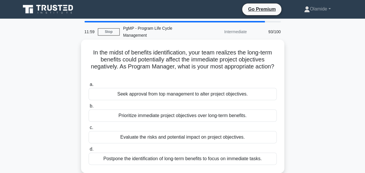
click at [183, 131] on div "Evaluate the risks and potential impact on project objectives." at bounding box center [183, 137] width 188 height 12
click at [89, 129] on input "c. Evaluate the risks and potential impact on project objectives." at bounding box center [89, 127] width 0 height 4
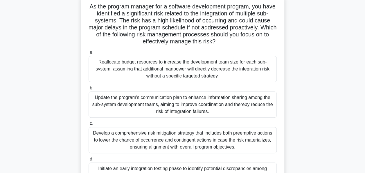
scroll to position [46, 0]
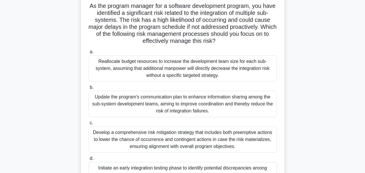
click at [221, 132] on div "Develop a comprehensive risk mitigation strategy that includes both preemptive …" at bounding box center [183, 139] width 188 height 26
click at [89, 125] on input "c. Develop a comprehensive risk mitigation strategy that includes both preempti…" at bounding box center [89, 123] width 0 height 4
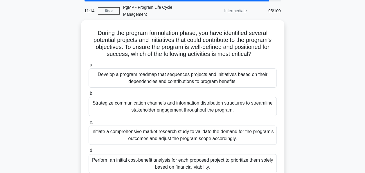
scroll to position [21, 0]
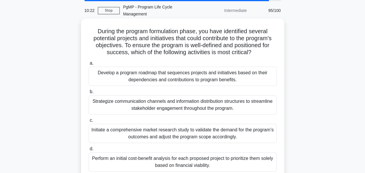
click at [248, 70] on div "Develop a program roadmap that sequences projects and initiatives based on thei…" at bounding box center [183, 76] width 188 height 19
click at [89, 65] on input "a. Develop a program roadmap that sequences projects and initiatives based on t…" at bounding box center [89, 63] width 0 height 4
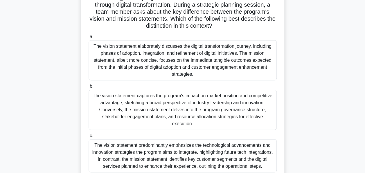
scroll to position [49, 0]
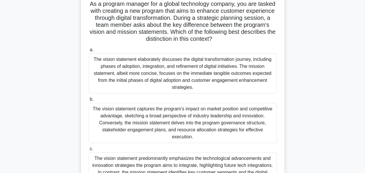
click at [261, 118] on div "The vision statement captures the program's impact on market position and compe…" at bounding box center [183, 123] width 188 height 40
click at [89, 101] on input "b. The vision statement captures the program's impact on market position and co…" at bounding box center [89, 99] width 0 height 4
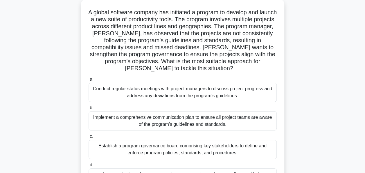
scroll to position [42, 0]
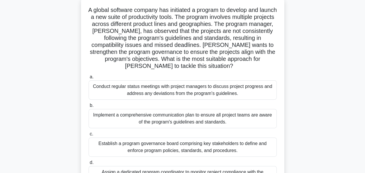
click at [193, 144] on div "Establish a program governance board comprising key stakeholders to define and …" at bounding box center [183, 146] width 188 height 19
click at [89, 136] on input "c. Establish a program governance board comprising key stakeholders to define a…" at bounding box center [89, 134] width 0 height 4
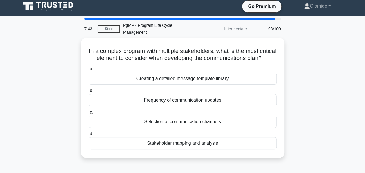
scroll to position [0, 0]
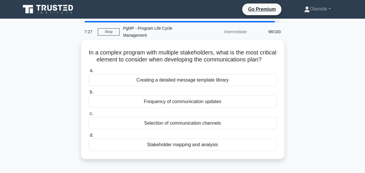
click at [207, 145] on div "Stakeholder mapping and analysis" at bounding box center [183, 144] width 188 height 12
click at [89, 137] on input "d. Stakeholder mapping and analysis" at bounding box center [89, 135] width 0 height 4
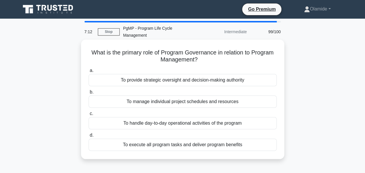
click at [175, 77] on div "To provide strategic oversight and decision-making authority" at bounding box center [183, 80] width 188 height 12
click at [89, 72] on input "a. To provide strategic oversight and decision-making authority" at bounding box center [89, 71] width 0 height 4
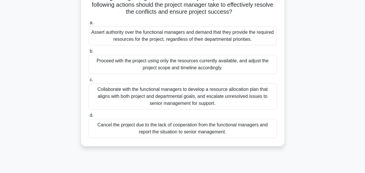
scroll to position [91, 0]
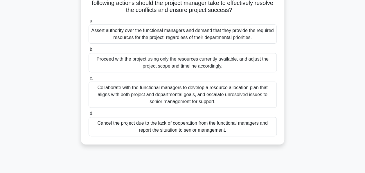
click at [253, 83] on div "Collaborate with the functional managers to develop a resource allocation plan …" at bounding box center [183, 94] width 188 height 26
click at [89, 80] on input "c. Collaborate with the functional managers to develop a resource allocation pl…" at bounding box center [89, 78] width 0 height 4
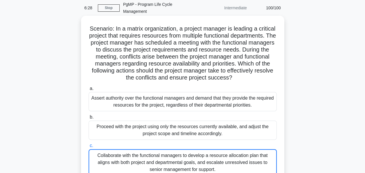
scroll to position [0, 0]
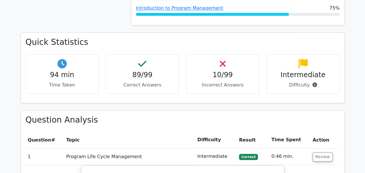
scroll to position [381, 0]
